Goal: Navigation & Orientation: Find specific page/section

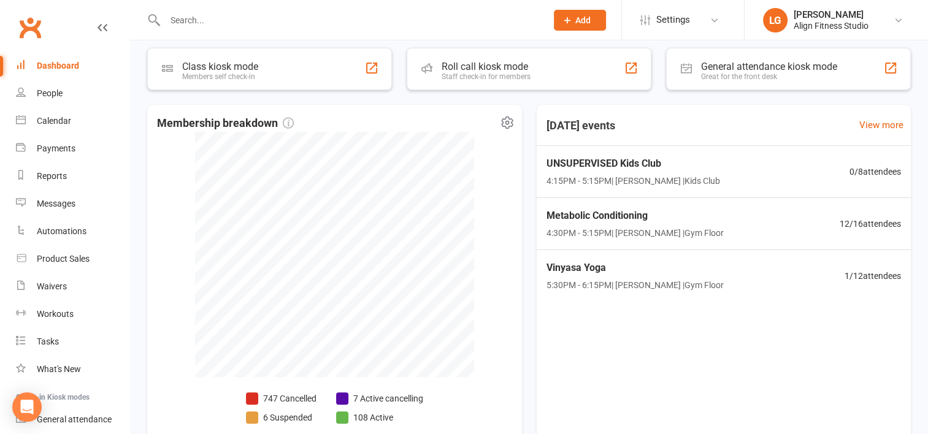
scroll to position [272, 0]
click at [62, 124] on div "Calendar" at bounding box center [54, 121] width 34 height 10
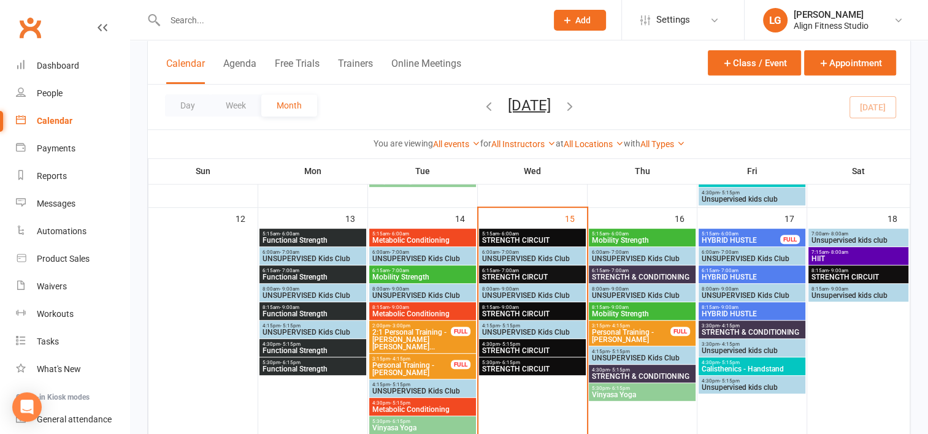
scroll to position [536, 0]
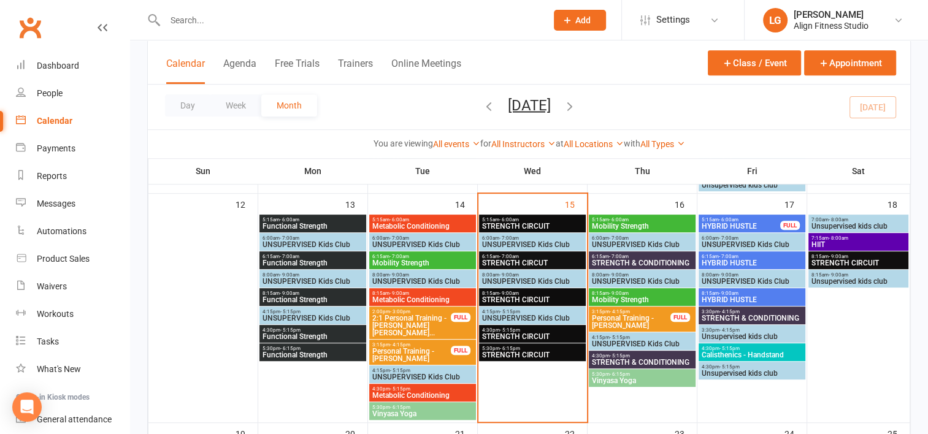
click at [517, 223] on span "STRENGTH CIRCUIT" at bounding box center [533, 226] width 102 height 7
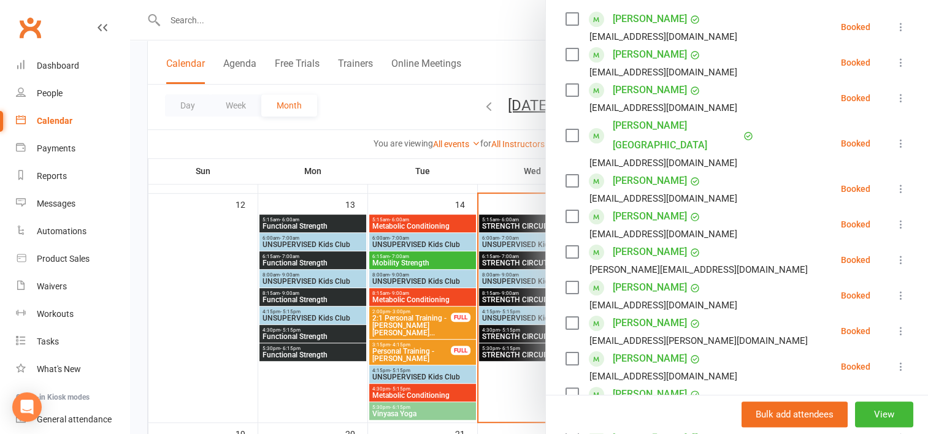
scroll to position [203, 0]
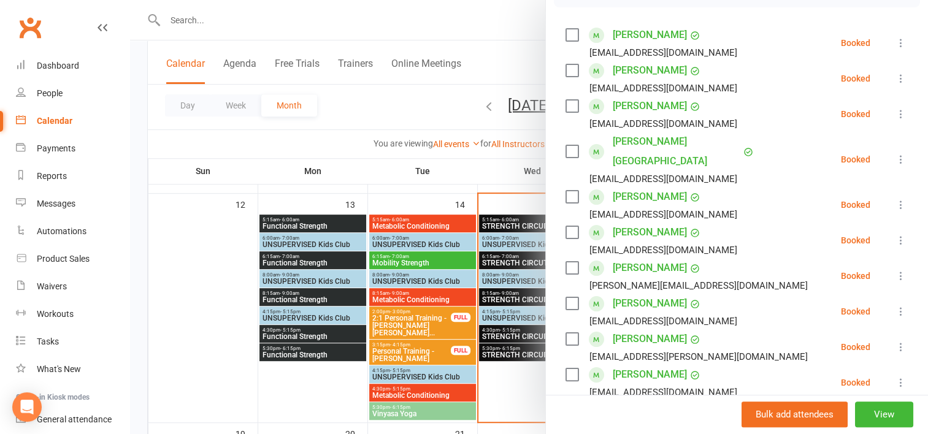
click at [506, 259] on div at bounding box center [529, 217] width 798 height 434
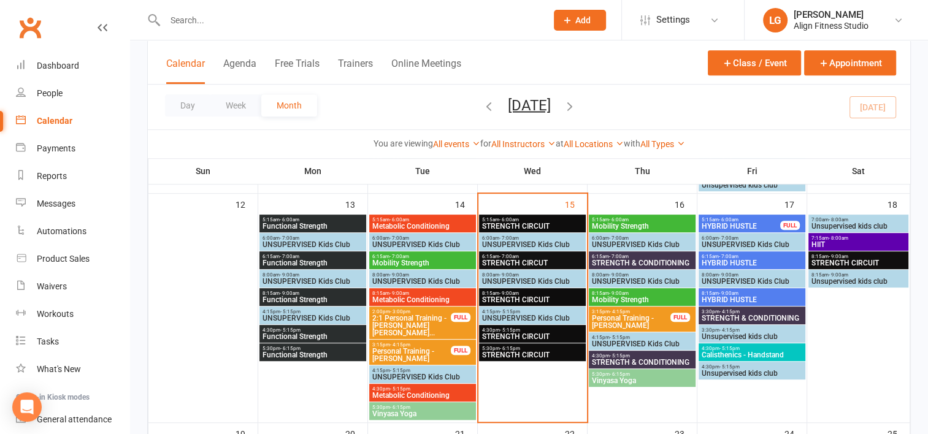
click at [506, 260] on span "STRENGTH CIRCUT" at bounding box center [533, 263] width 102 height 7
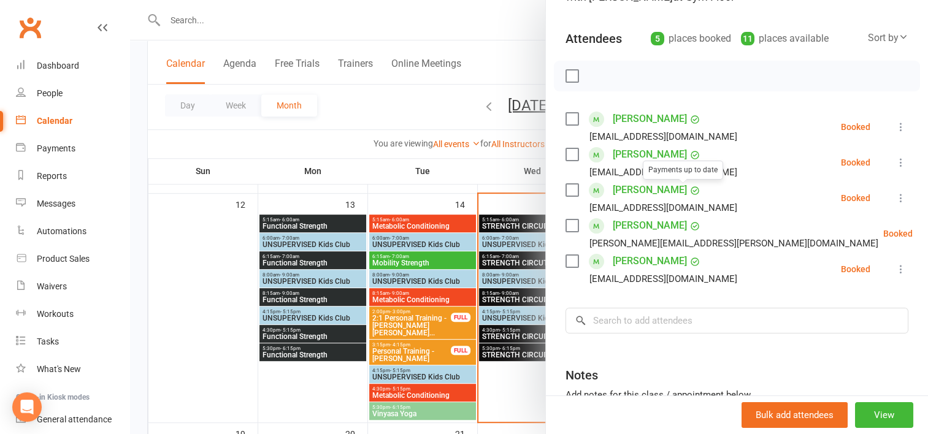
scroll to position [120, 0]
click at [638, 120] on link "[PERSON_NAME]" at bounding box center [650, 119] width 74 height 20
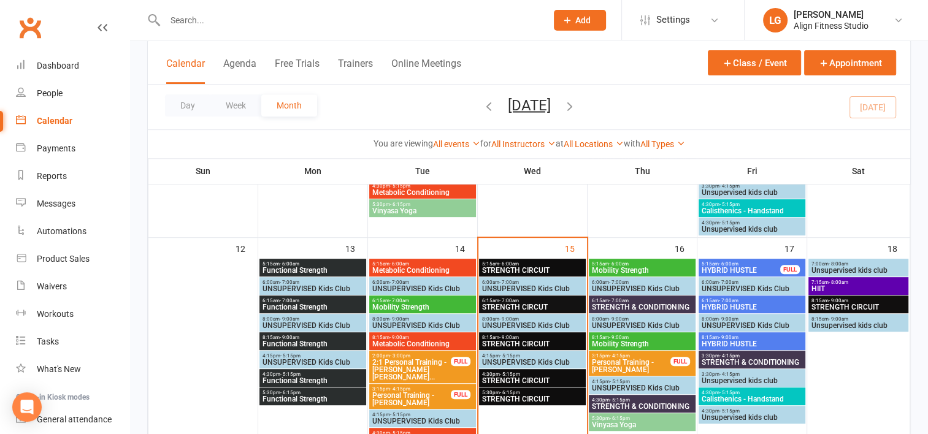
scroll to position [493, 0]
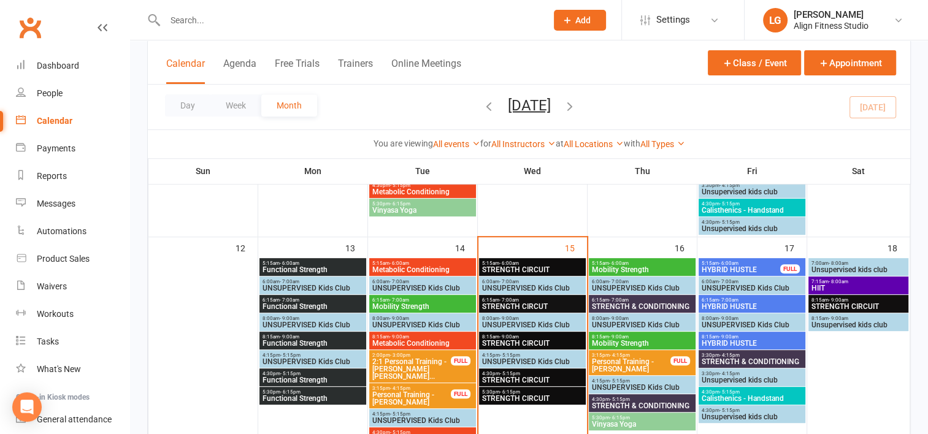
click at [506, 342] on span "STRENGTH CIRCUIT" at bounding box center [533, 343] width 102 height 7
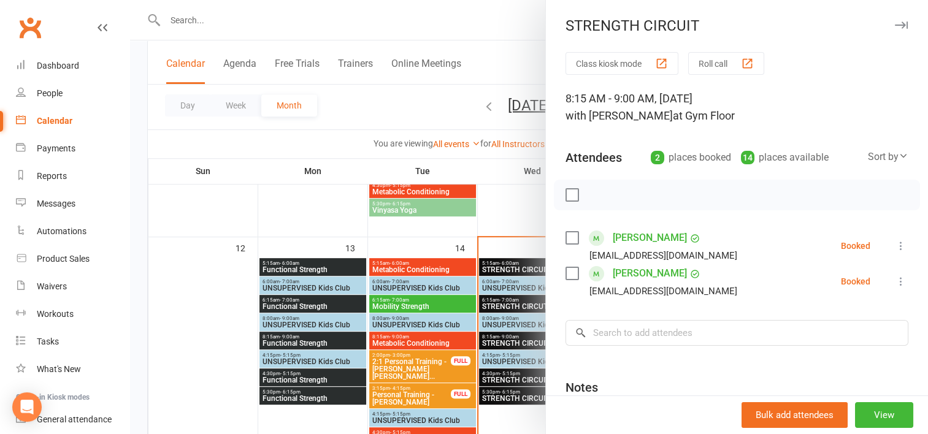
click at [506, 204] on div at bounding box center [529, 217] width 798 height 434
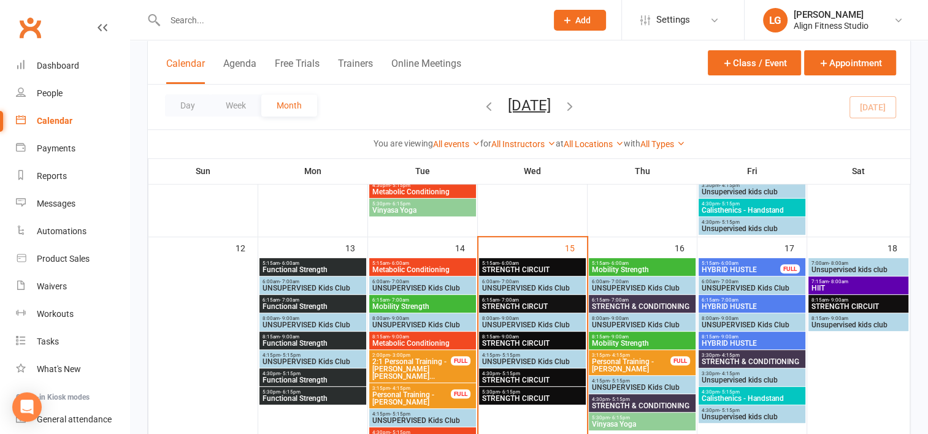
click at [512, 380] on span "STRENGTH CIRCUIT" at bounding box center [533, 380] width 102 height 7
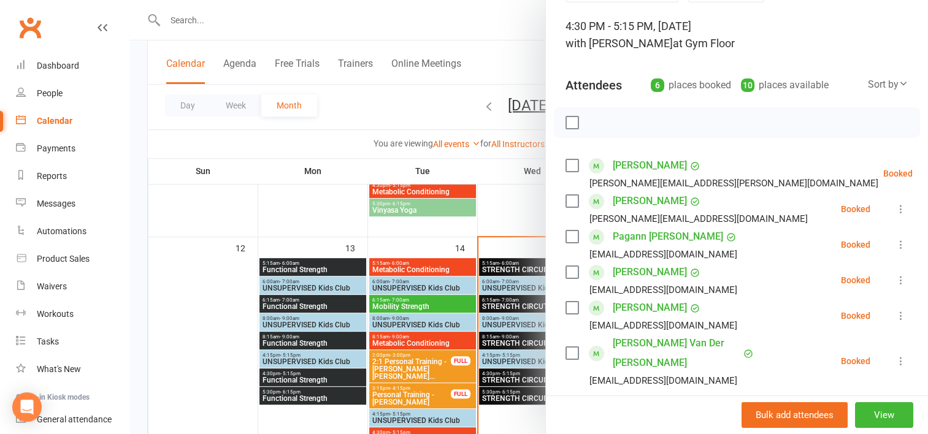
scroll to position [73, 0]
click at [508, 397] on div at bounding box center [529, 217] width 798 height 434
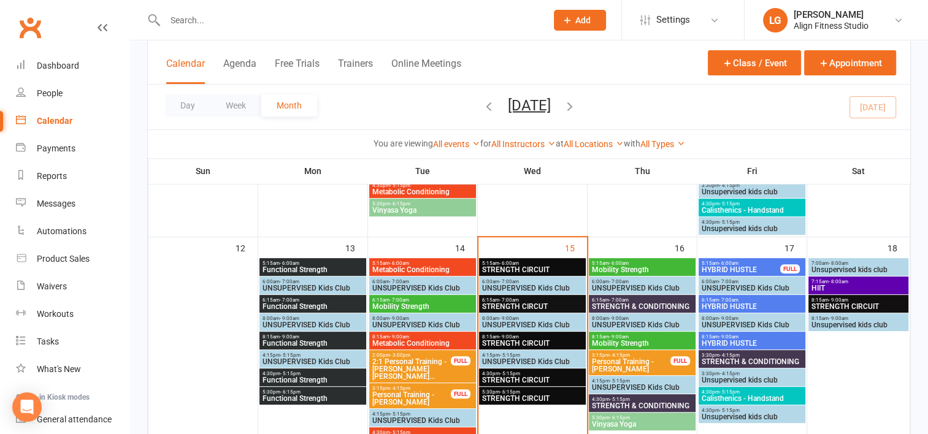
click at [508, 397] on span "STRENGTH CIRCUIT" at bounding box center [533, 398] width 102 height 7
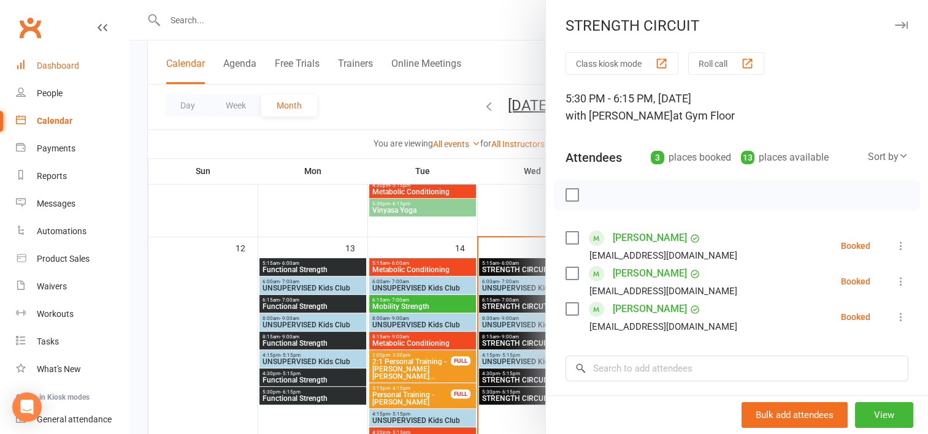
click at [59, 69] on div "Dashboard" at bounding box center [58, 66] width 42 height 10
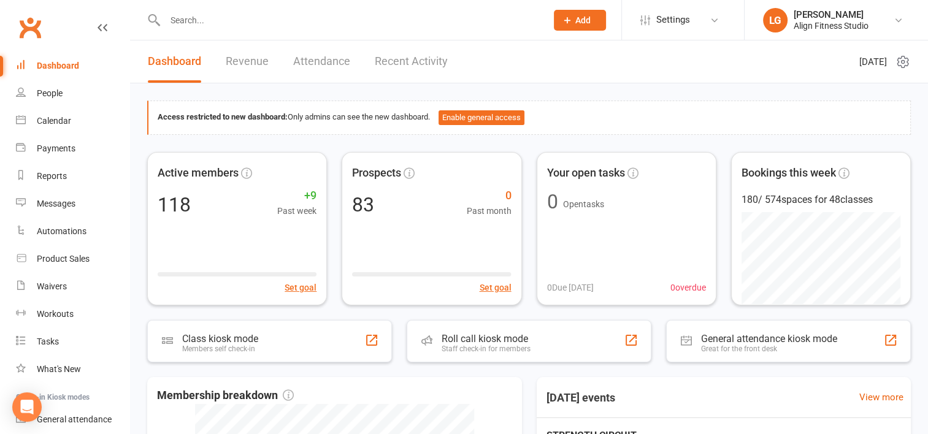
click at [250, 65] on link "Revenue" at bounding box center [247, 61] width 43 height 42
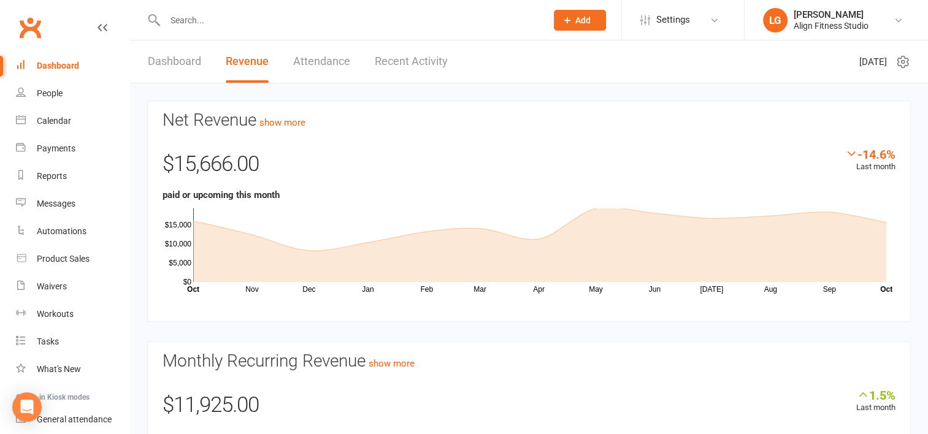
click at [410, 54] on link "Recent Activity" at bounding box center [411, 61] width 73 height 42
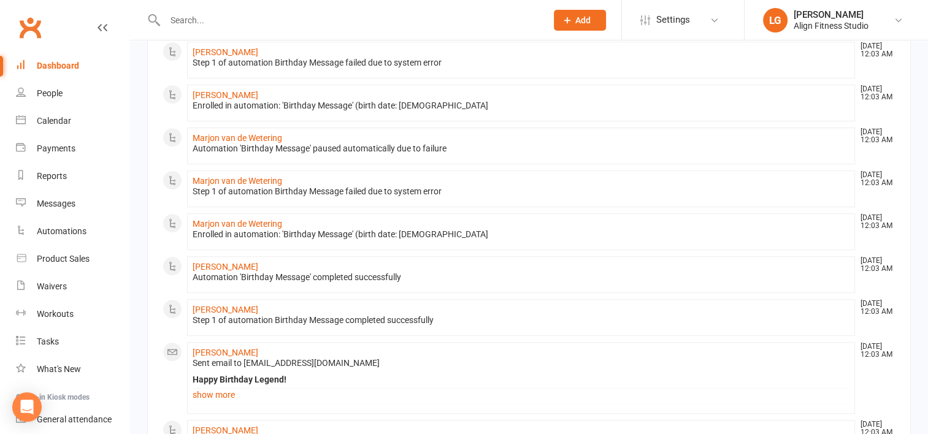
scroll to position [737, 0]
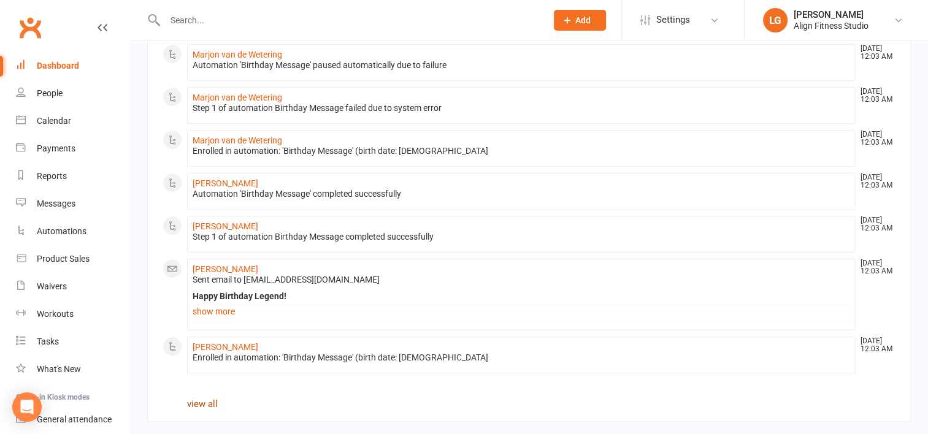
click at [204, 399] on link "view all" at bounding box center [202, 404] width 31 height 11
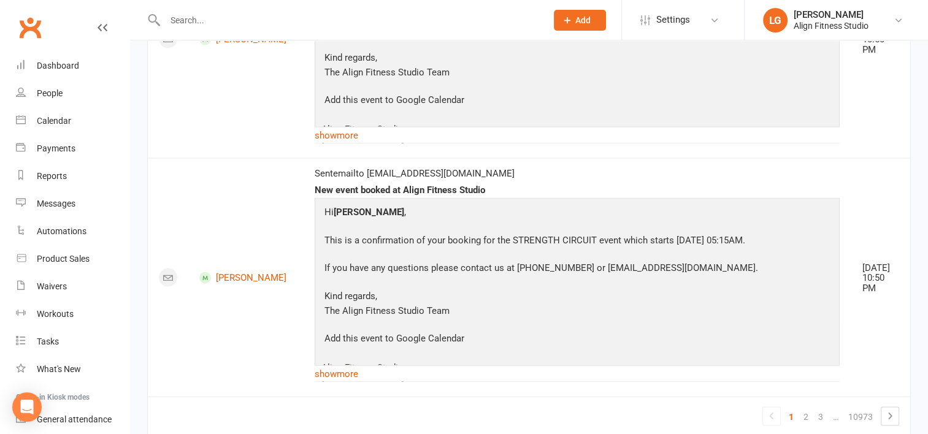
scroll to position [2358, 0]
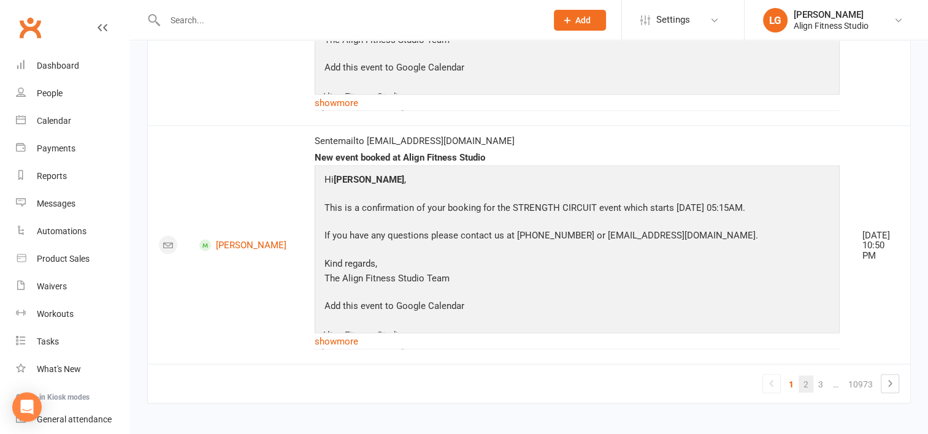
click at [809, 383] on link "2" at bounding box center [806, 384] width 15 height 17
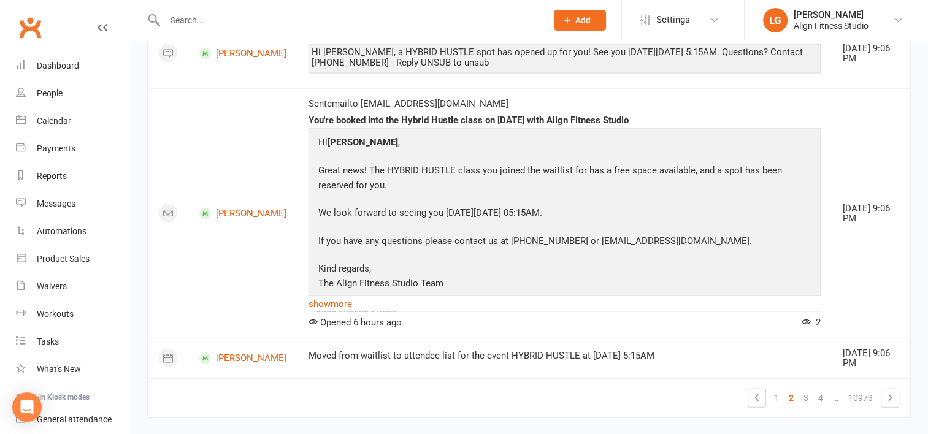
scroll to position [2652, 0]
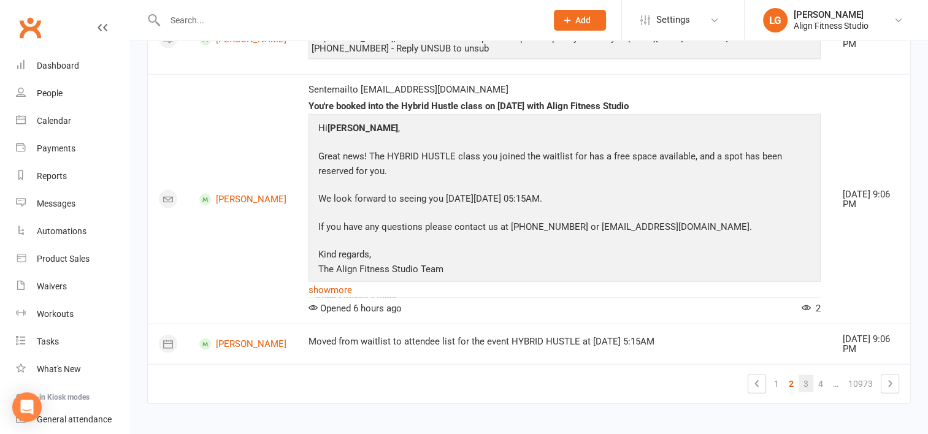
click at [805, 379] on link "3" at bounding box center [806, 383] width 15 height 17
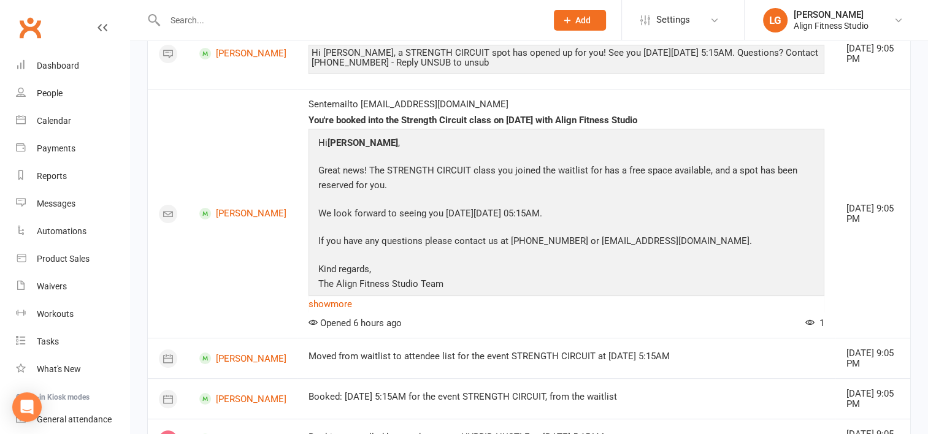
scroll to position [0, 0]
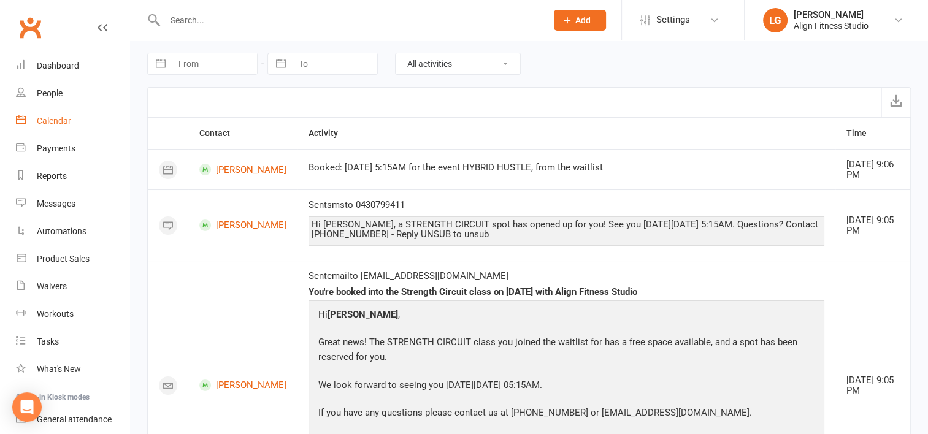
click at [47, 123] on div "Calendar" at bounding box center [54, 121] width 34 height 10
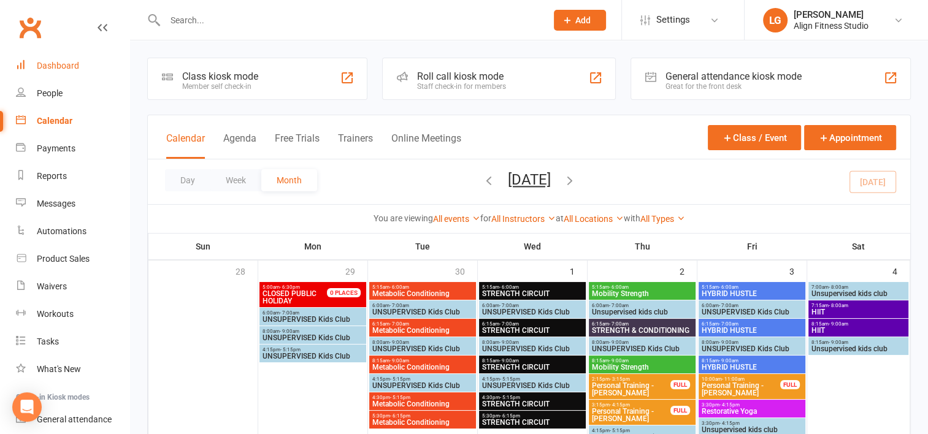
click at [62, 66] on div "Dashboard" at bounding box center [58, 66] width 42 height 10
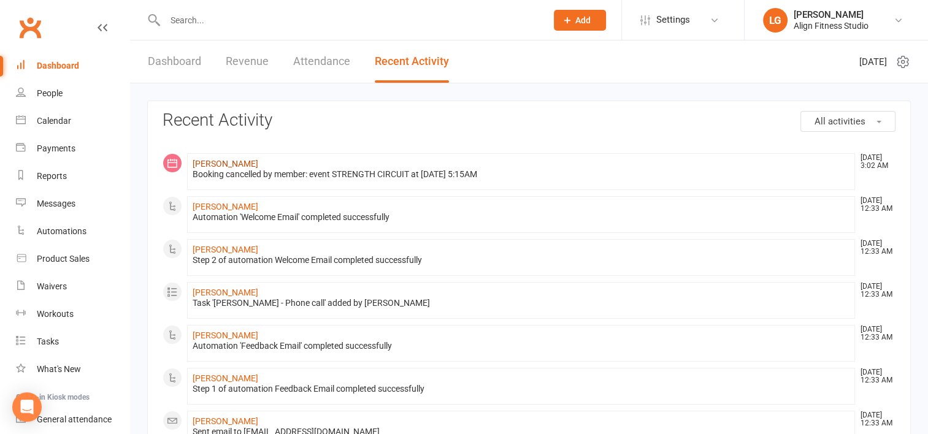
click at [226, 164] on link "[PERSON_NAME]" at bounding box center [226, 164] width 66 height 10
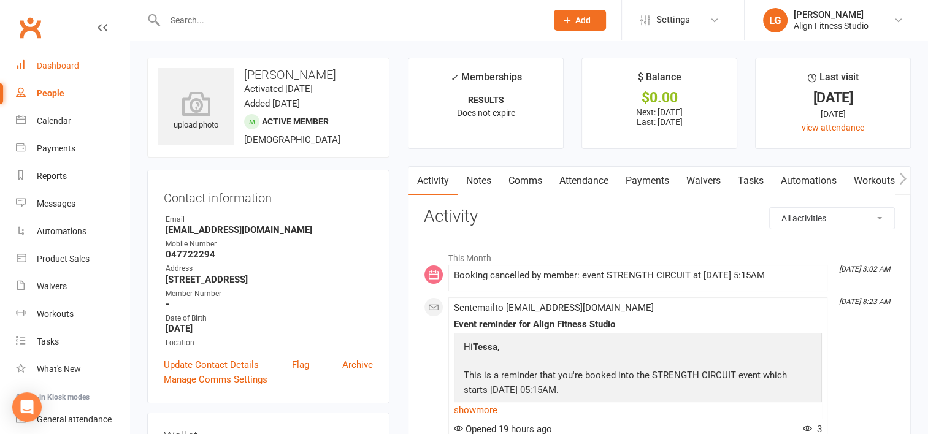
click at [56, 61] on div "Dashboard" at bounding box center [58, 66] width 42 height 10
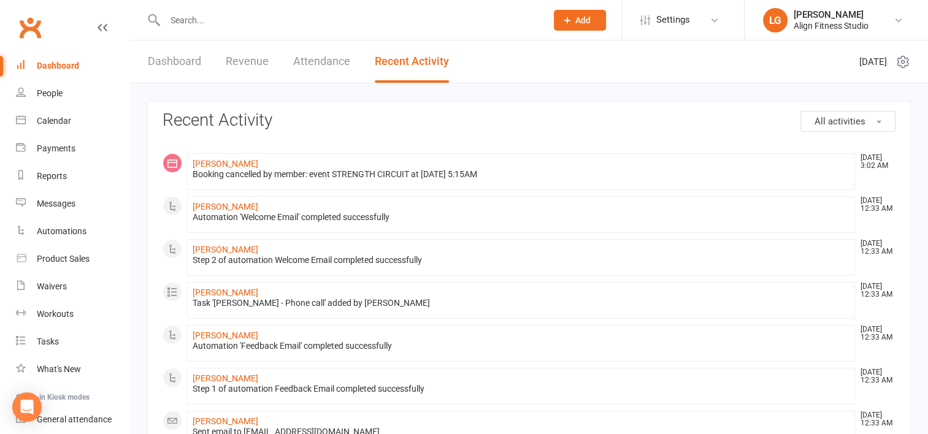
click at [177, 59] on link "Dashboard" at bounding box center [174, 61] width 53 height 42
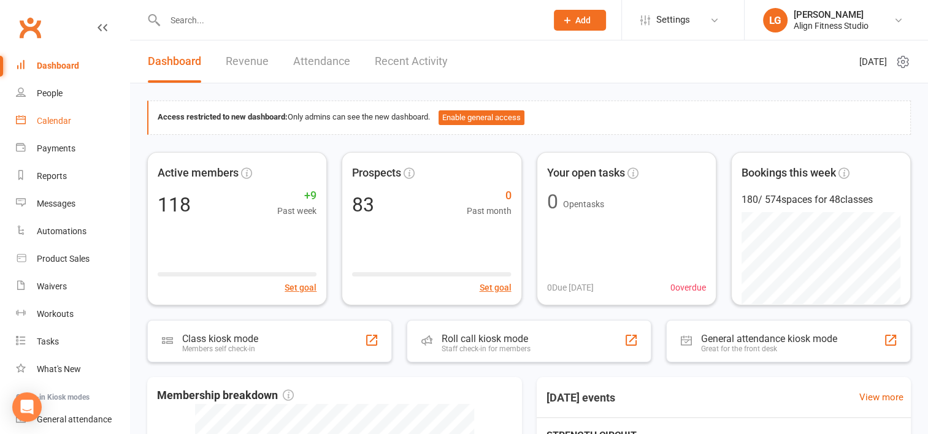
click at [49, 123] on div "Calendar" at bounding box center [54, 121] width 34 height 10
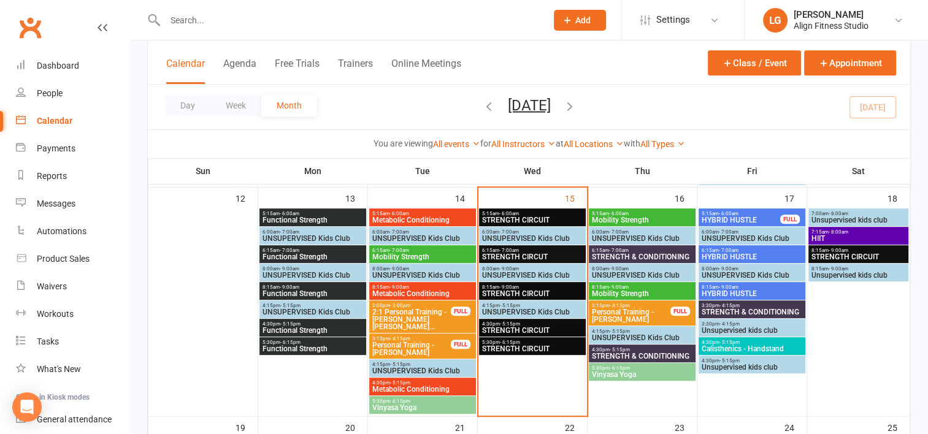
scroll to position [542, 0]
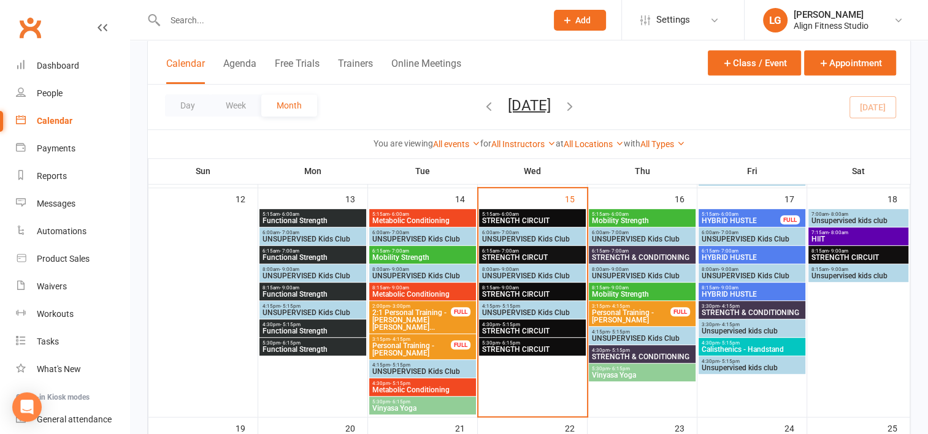
click at [610, 217] on span "Mobility Strength" at bounding box center [642, 220] width 102 height 7
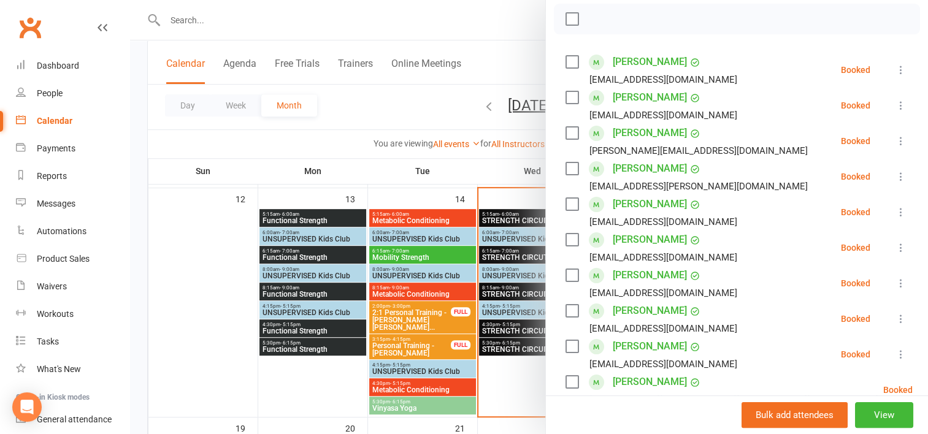
scroll to position [177, 0]
click at [456, 174] on div at bounding box center [529, 217] width 798 height 434
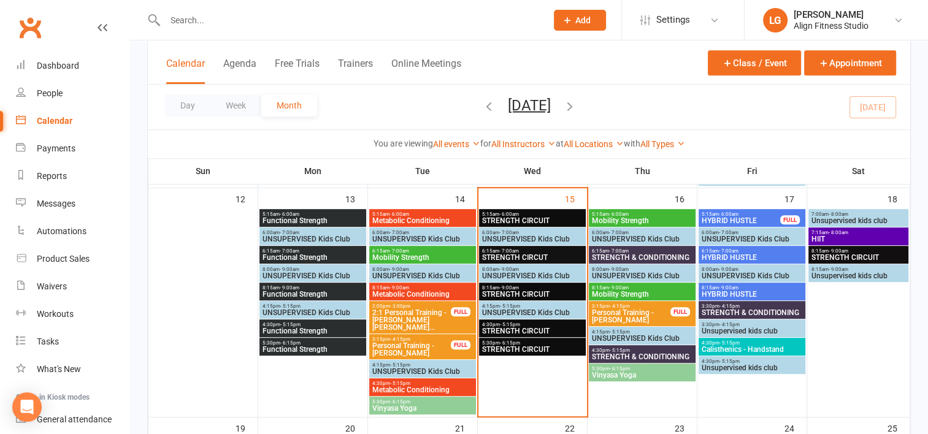
click at [618, 258] on span "STRENGTH & CONDITIONING" at bounding box center [642, 257] width 102 height 7
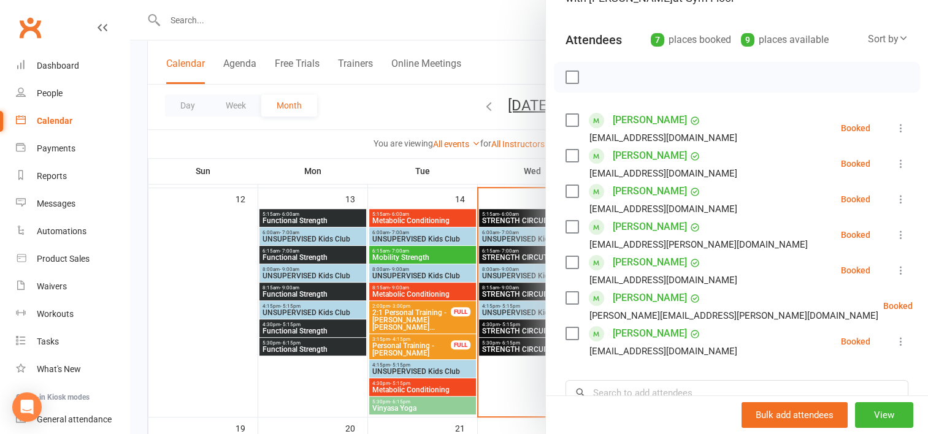
scroll to position [147, 0]
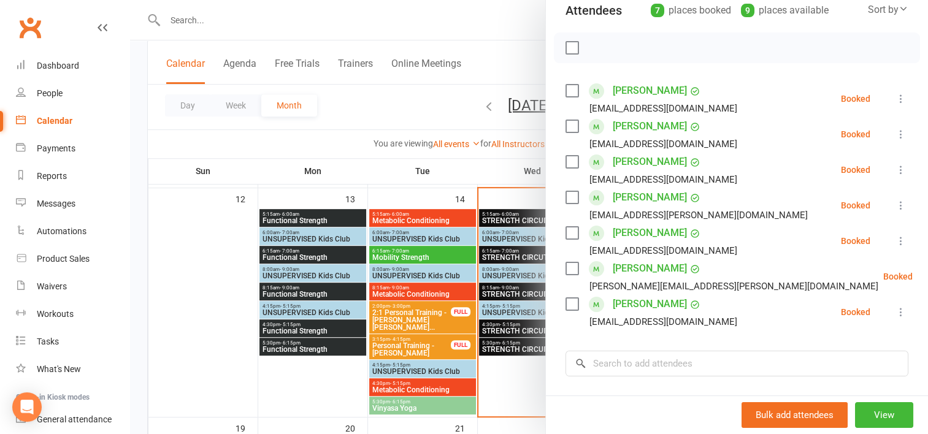
click at [508, 173] on div at bounding box center [529, 217] width 798 height 434
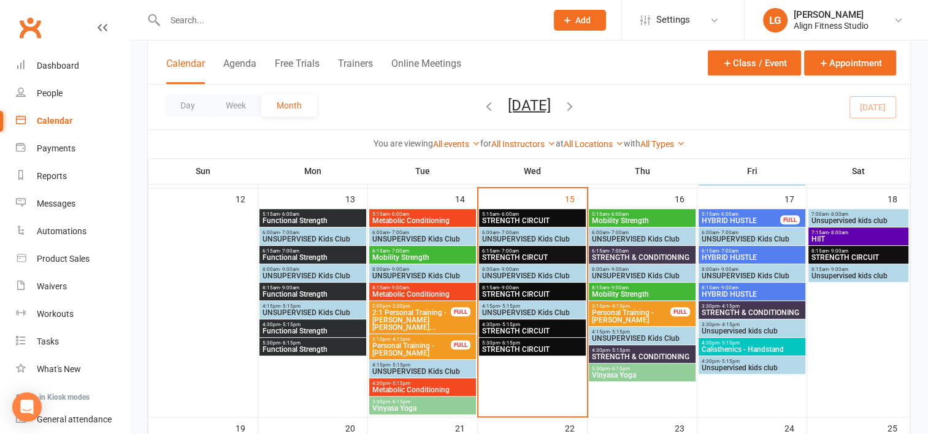
click at [628, 287] on span "8:15am - 9:00am" at bounding box center [642, 288] width 102 height 6
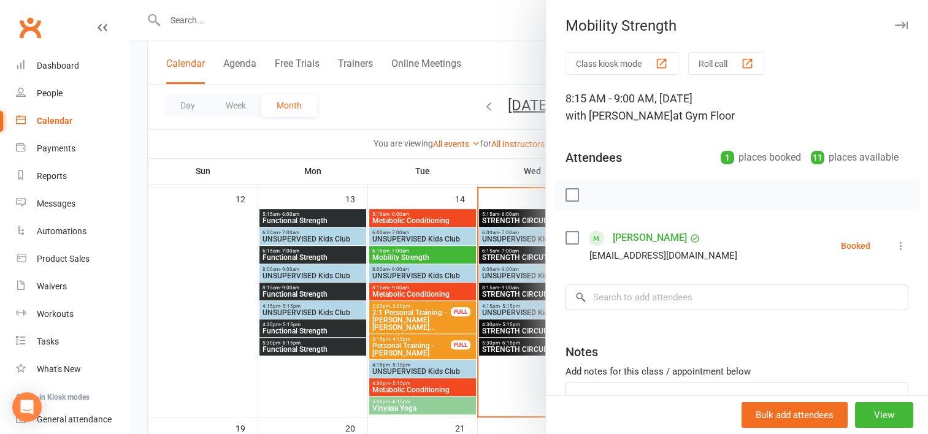
click at [483, 174] on div at bounding box center [529, 217] width 798 height 434
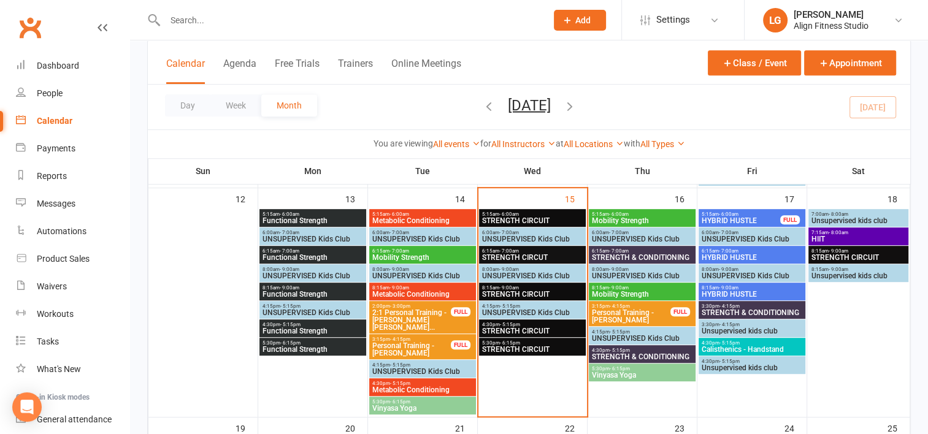
click at [640, 353] on span "STRENGTH & CONDITIONING" at bounding box center [642, 356] width 102 height 7
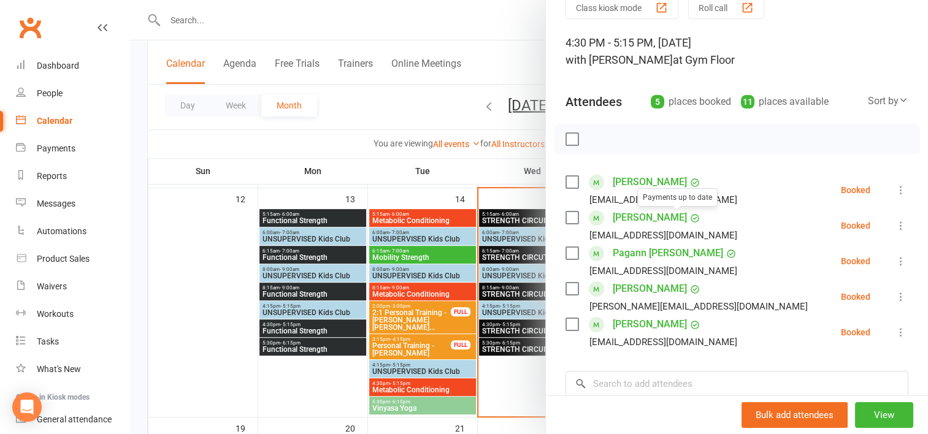
scroll to position [56, 0]
click at [468, 167] on div at bounding box center [529, 217] width 798 height 434
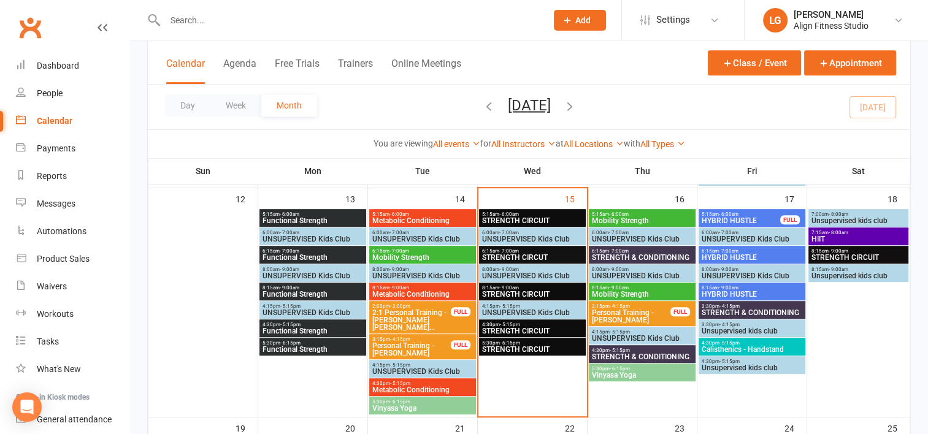
click at [637, 370] on span "5:30pm - 6:15pm" at bounding box center [642, 369] width 102 height 6
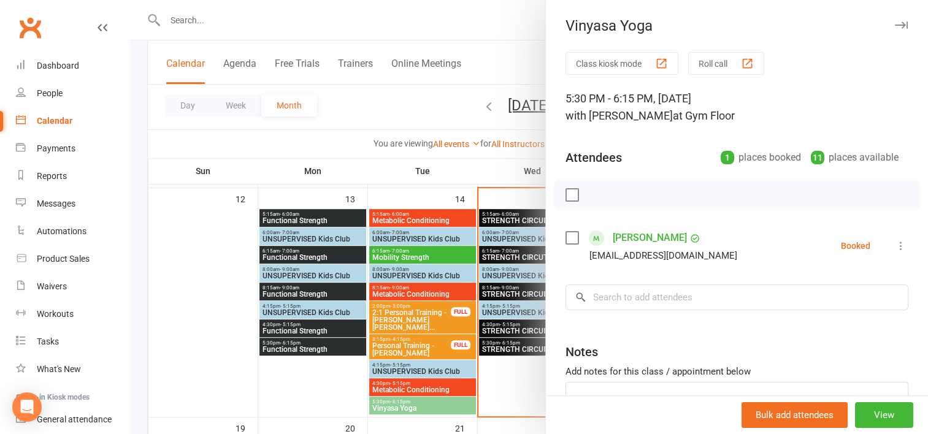
click at [448, 161] on div at bounding box center [529, 217] width 798 height 434
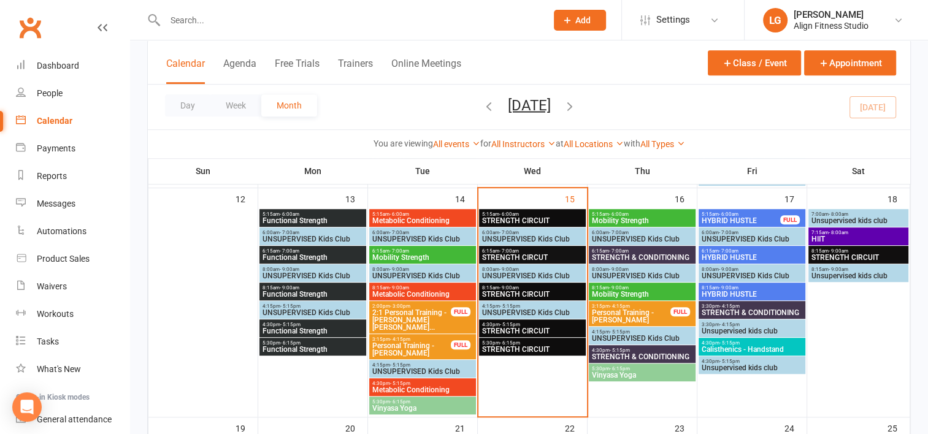
click at [741, 220] on span "HYBRID HUSTLE" at bounding box center [741, 220] width 80 height 7
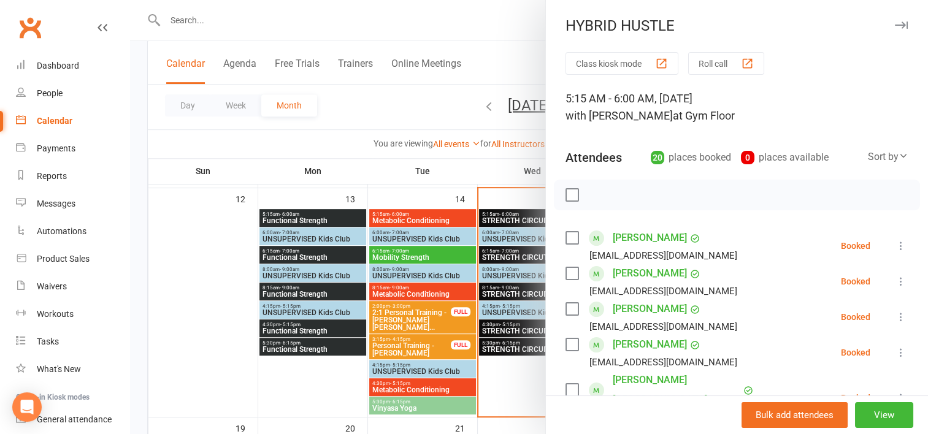
click at [414, 401] on div at bounding box center [529, 217] width 798 height 434
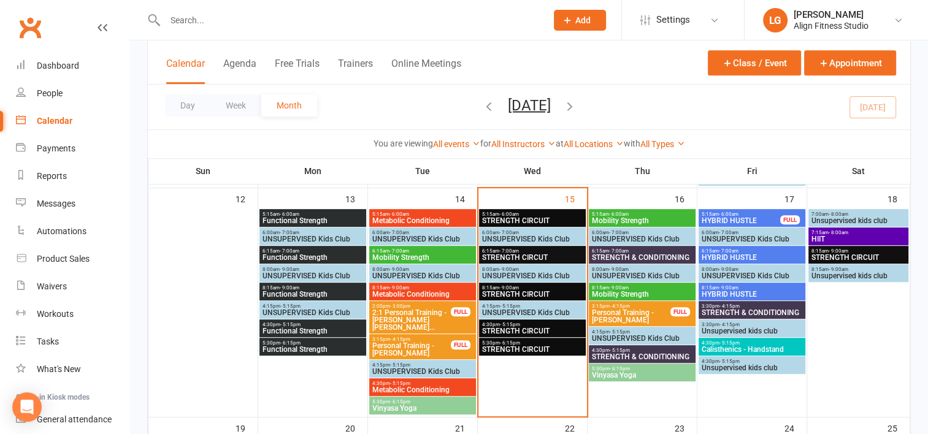
click at [414, 401] on span "5:30pm - 6:15pm" at bounding box center [423, 402] width 102 height 6
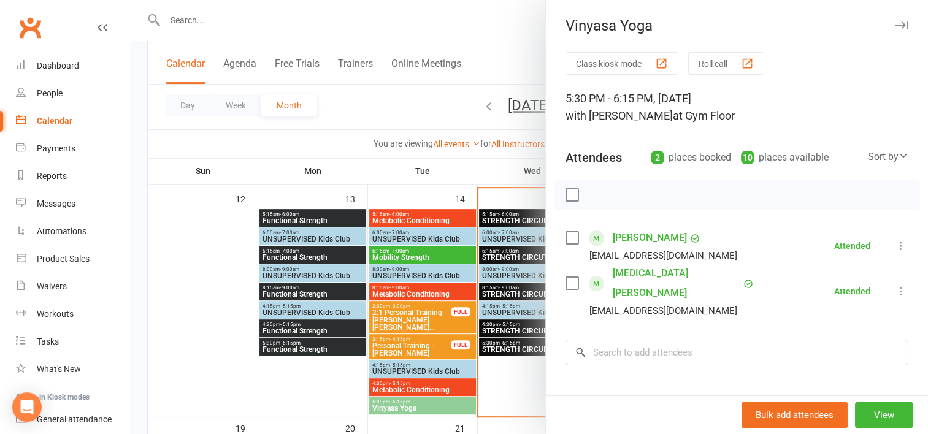
click at [413, 390] on div at bounding box center [529, 217] width 798 height 434
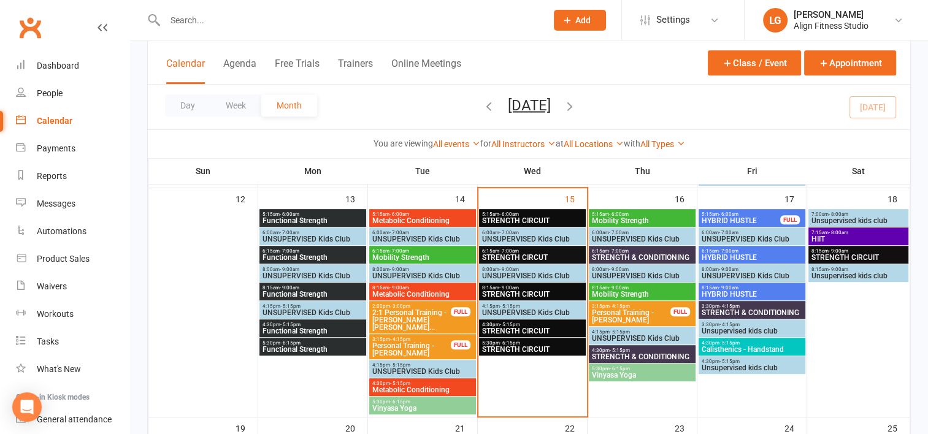
click at [413, 390] on span "Metabolic Conditioning" at bounding box center [423, 390] width 102 height 7
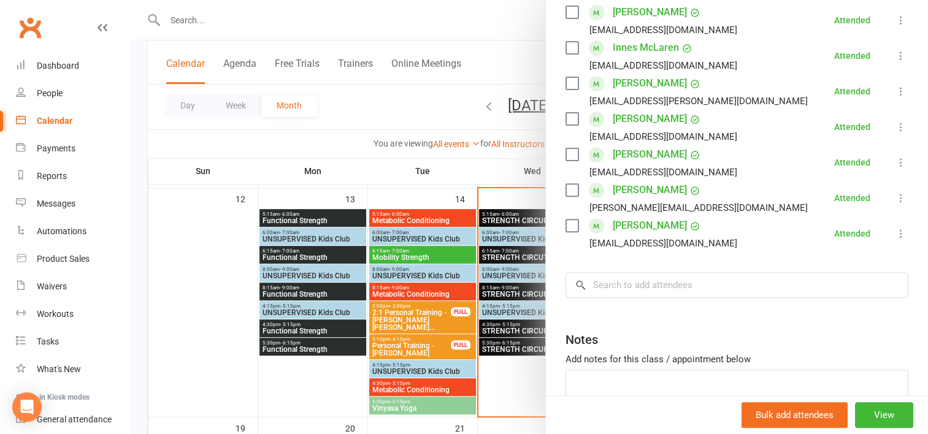
scroll to position [401, 0]
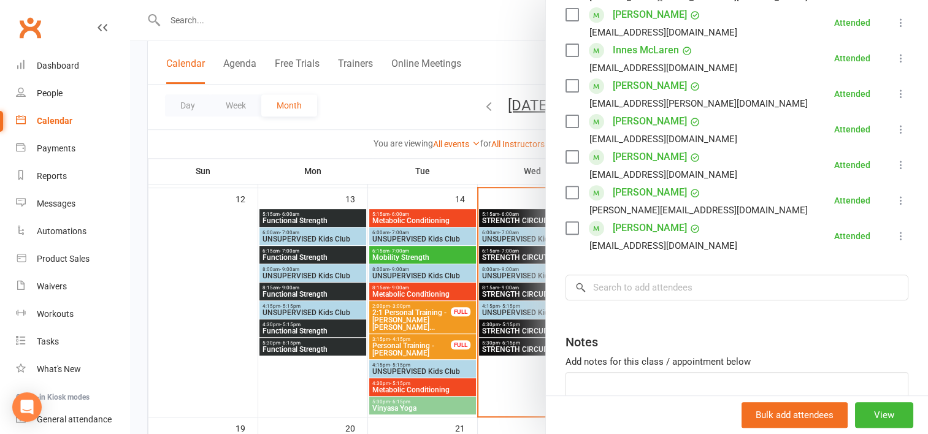
click at [387, 289] on div at bounding box center [529, 217] width 798 height 434
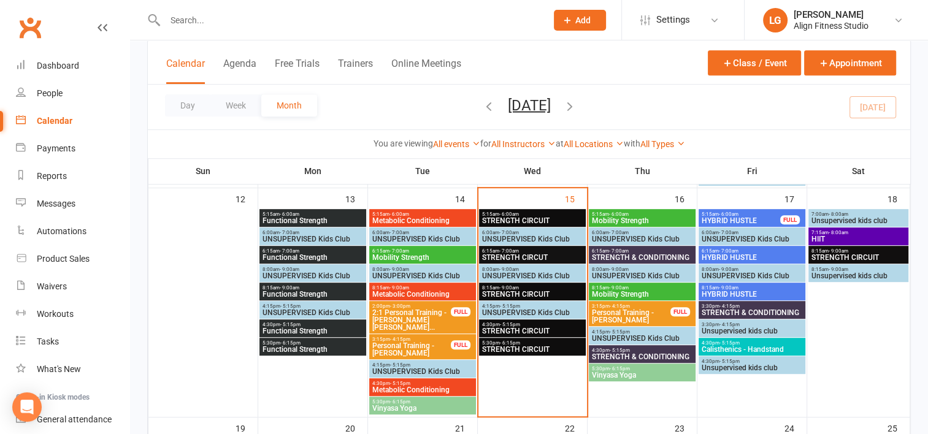
click at [387, 289] on span "8:15am - 9:00am" at bounding box center [423, 288] width 102 height 6
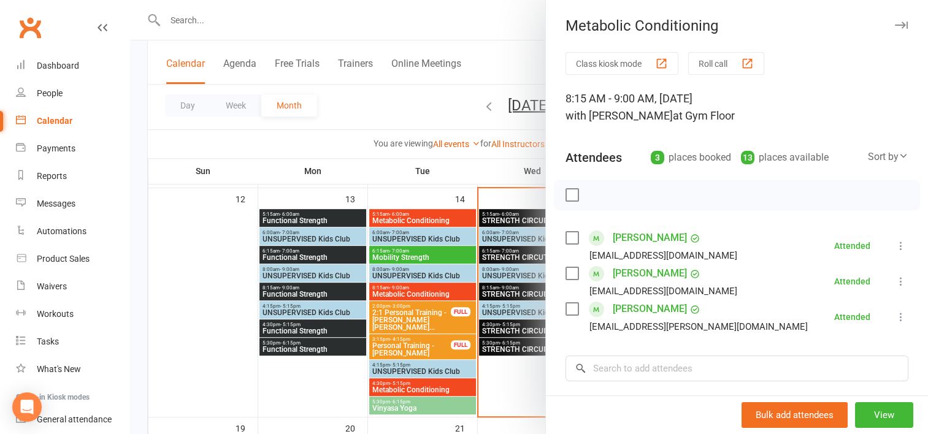
scroll to position [9, 0]
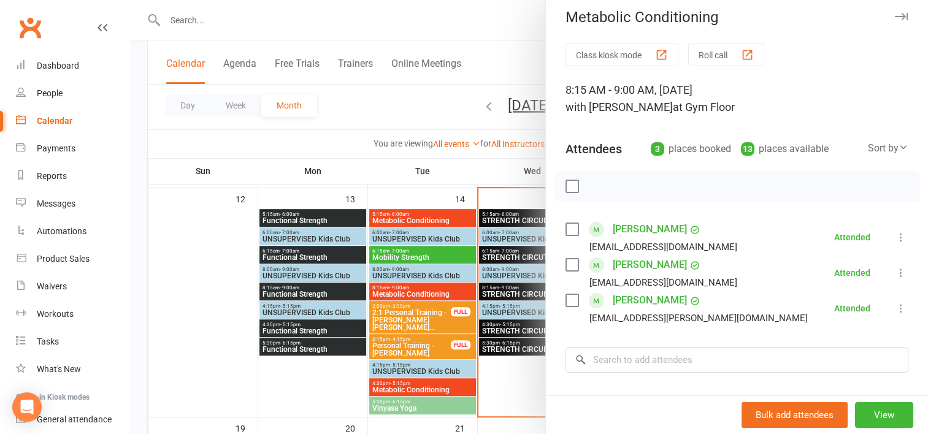
click at [410, 250] on div at bounding box center [529, 217] width 798 height 434
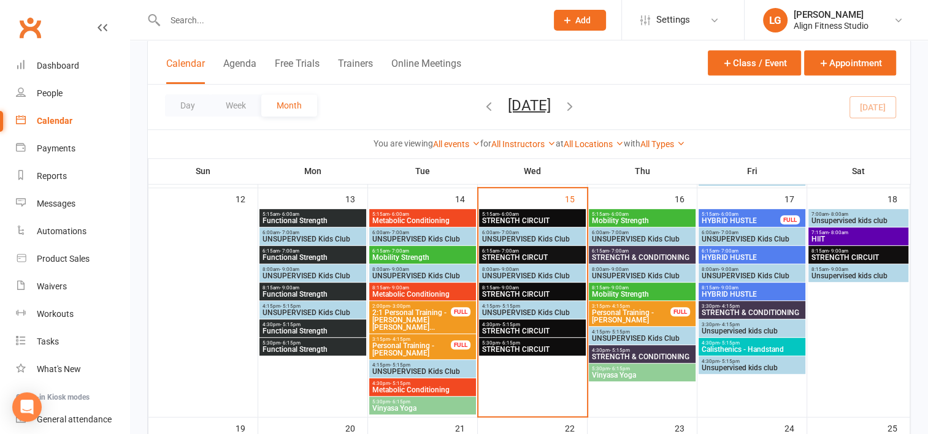
click at [410, 250] on span "6:15am - 7:00am" at bounding box center [423, 251] width 102 height 6
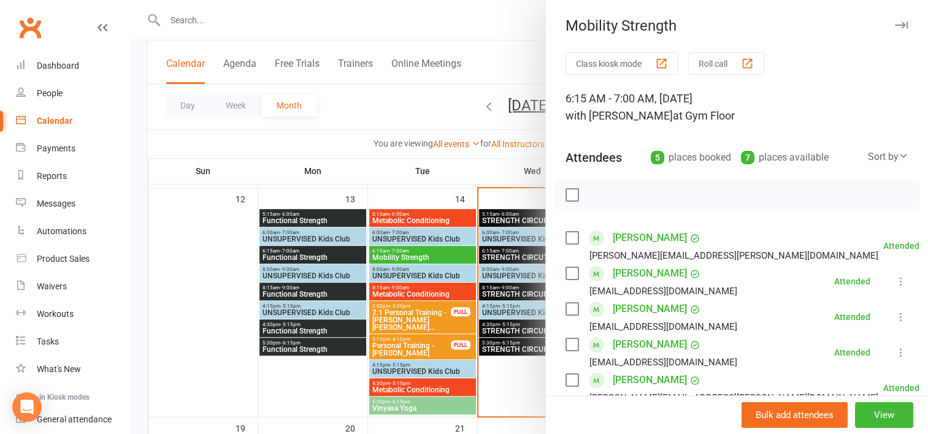
scroll to position [133, 0]
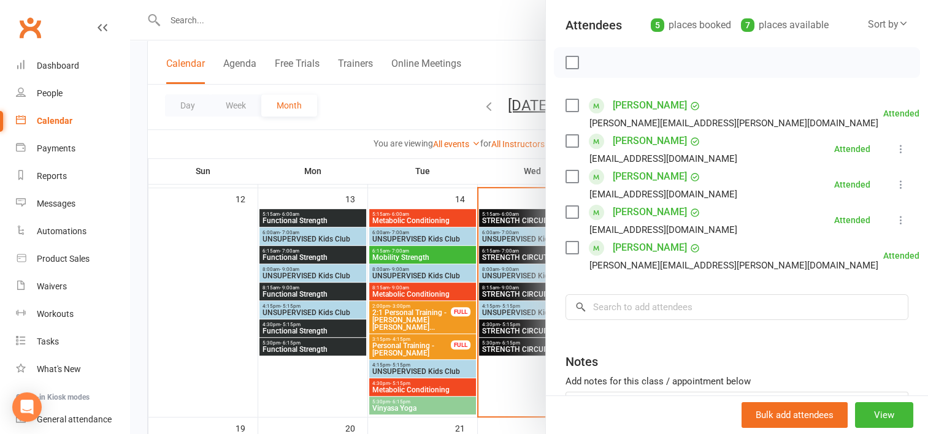
click at [397, 208] on div at bounding box center [529, 217] width 798 height 434
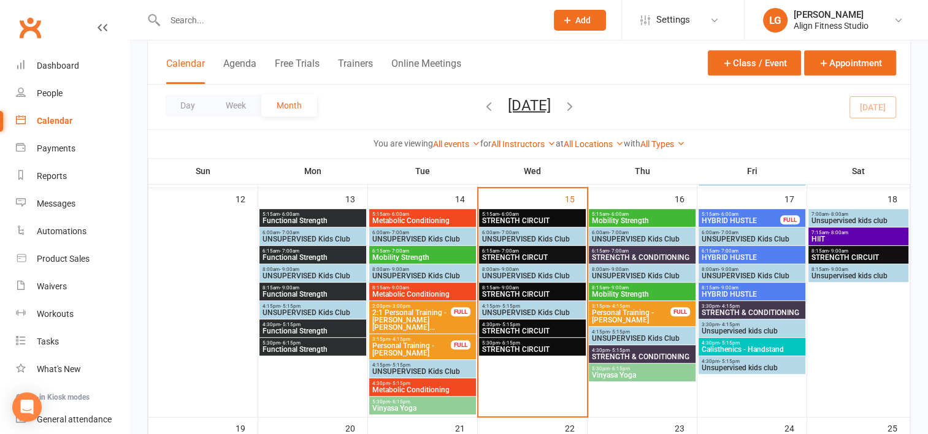
click at [397, 209] on div at bounding box center [422, 313] width 109 height 208
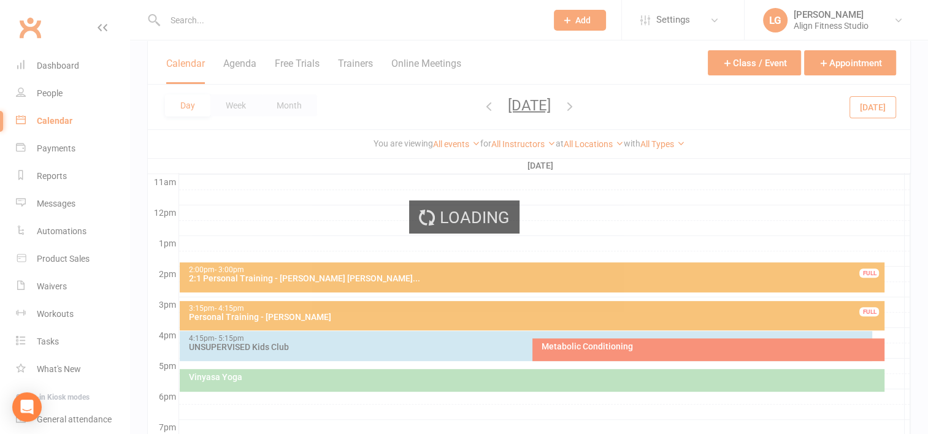
scroll to position [0, 0]
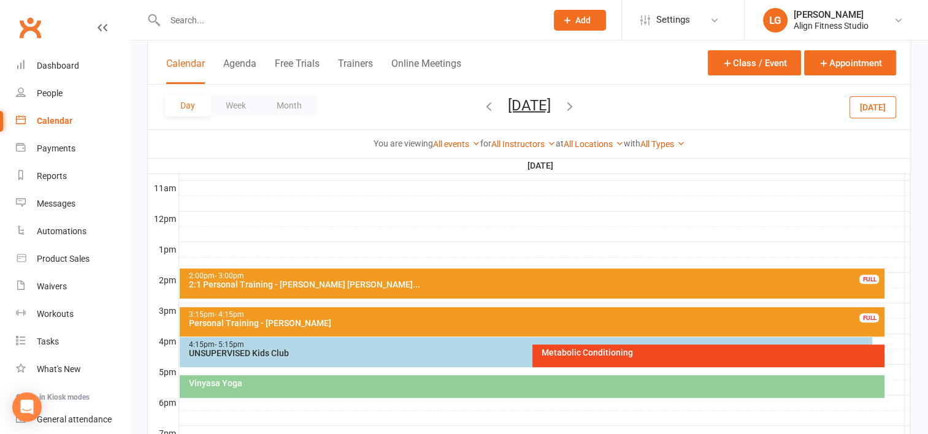
click at [44, 117] on div "Calendar" at bounding box center [55, 121] width 36 height 10
click at [294, 103] on button "Month" at bounding box center [289, 105] width 56 height 22
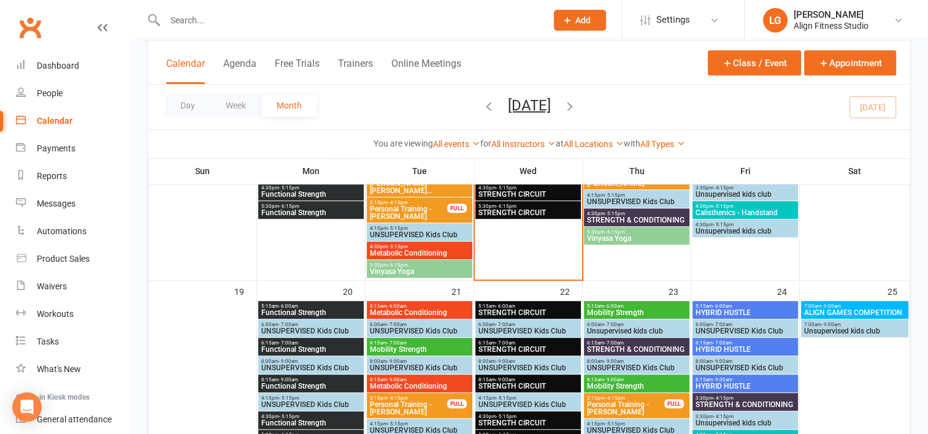
scroll to position [750, 0]
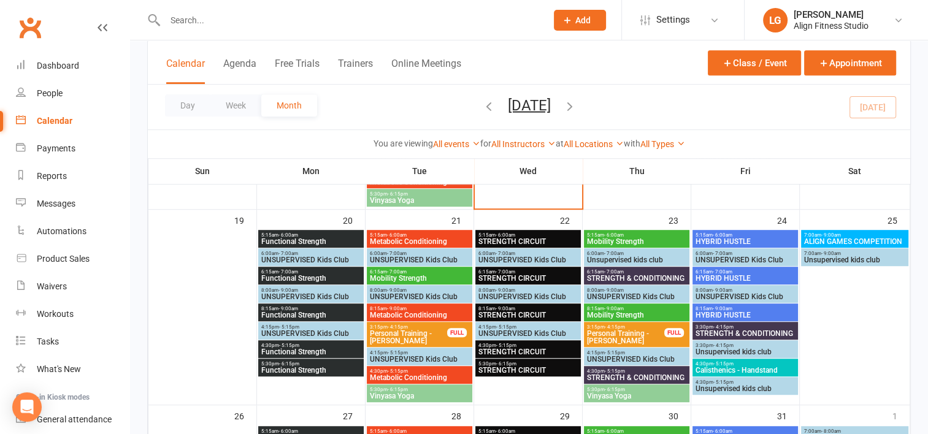
click at [313, 241] on span "Functional Strength" at bounding box center [311, 241] width 101 height 7
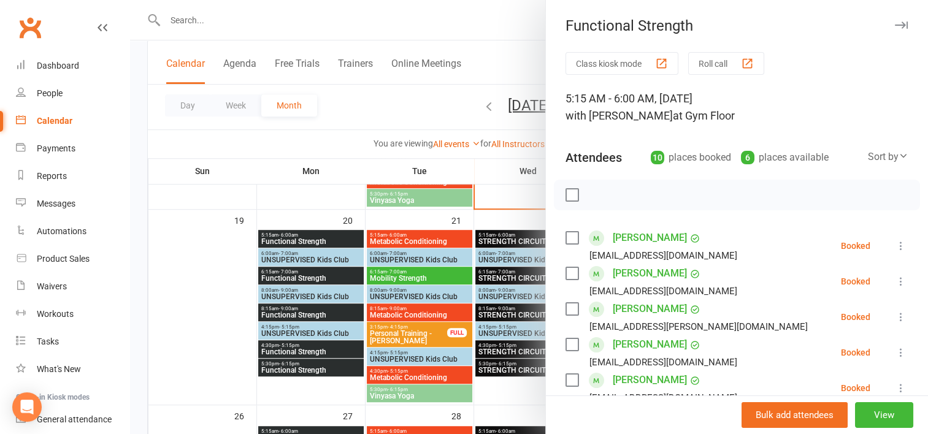
click at [313, 277] on div at bounding box center [529, 217] width 798 height 434
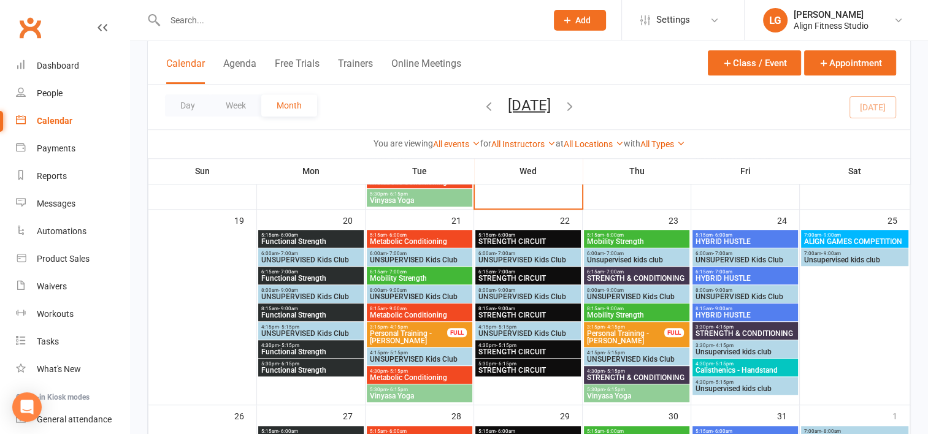
click at [313, 277] on span "Functional Strength" at bounding box center [311, 278] width 101 height 7
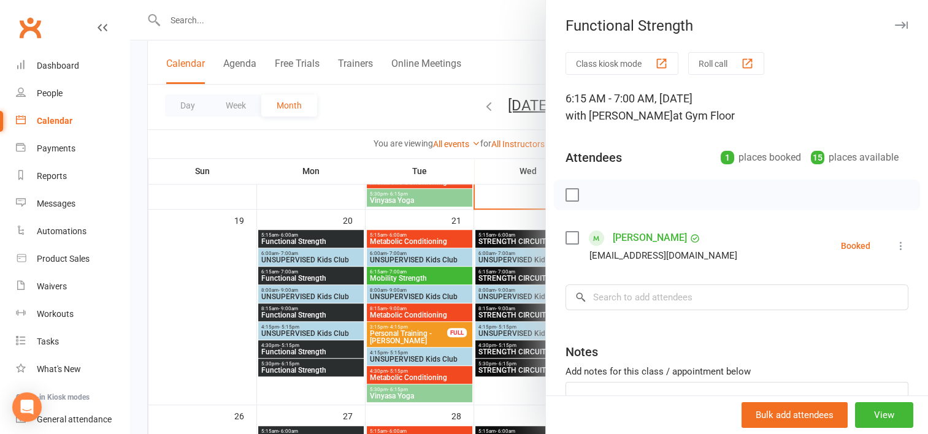
click at [272, 195] on div at bounding box center [529, 217] width 798 height 434
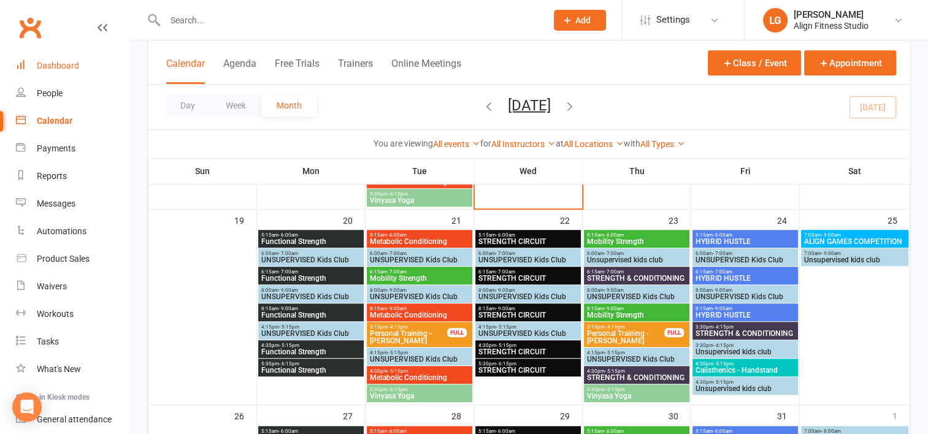
click at [66, 69] on div "Dashboard" at bounding box center [58, 66] width 42 height 10
